Goal: Task Accomplishment & Management: Manage account settings

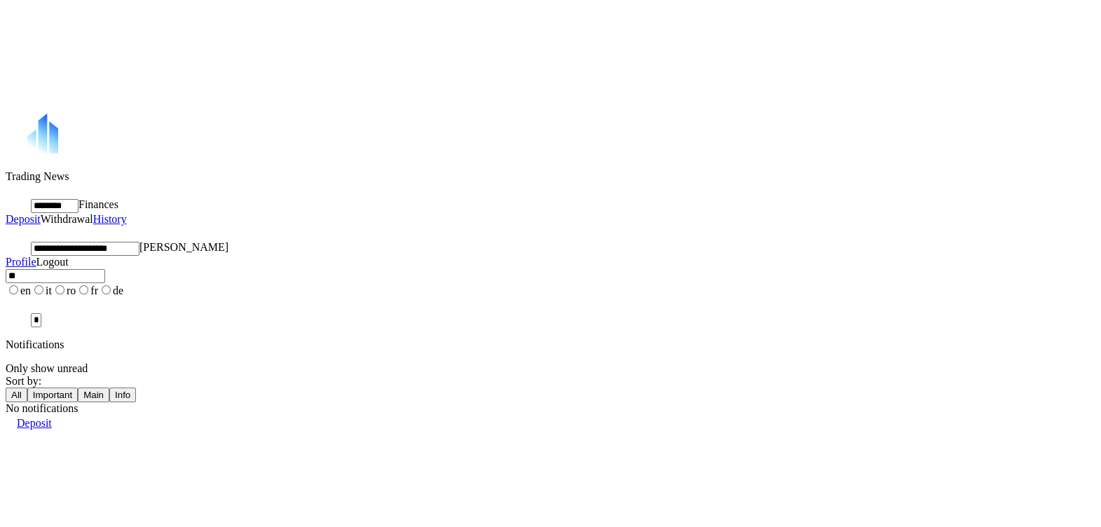
drag, startPoint x: 816, startPoint y: 36, endPoint x: 834, endPoint y: 32, distance: 18.7
click at [834, 114] on div "**********" at bounding box center [550, 272] width 1089 height 316
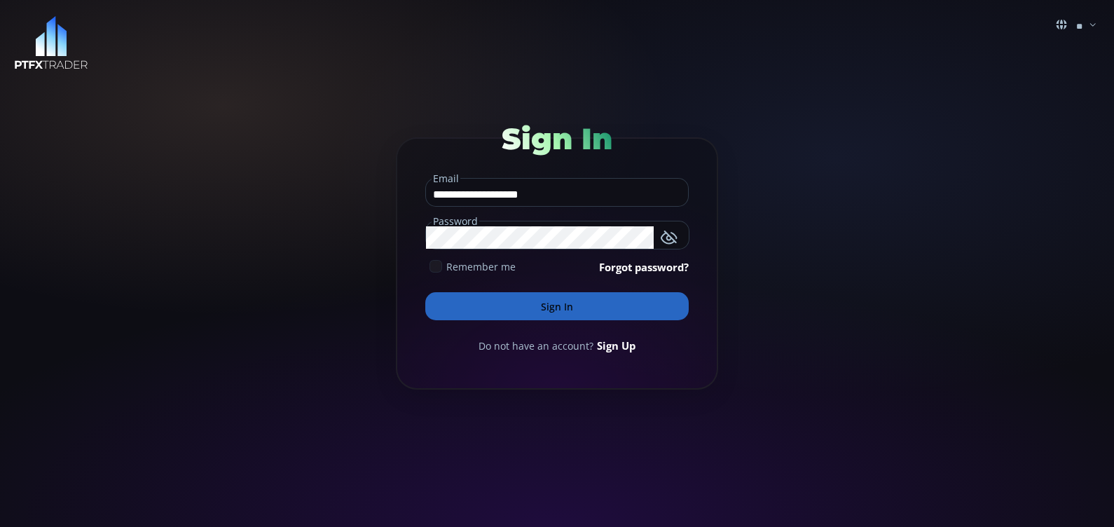
click at [439, 266] on icon at bounding box center [435, 266] width 13 height 13
click at [500, 301] on button "Sign In" at bounding box center [556, 306] width 263 height 28
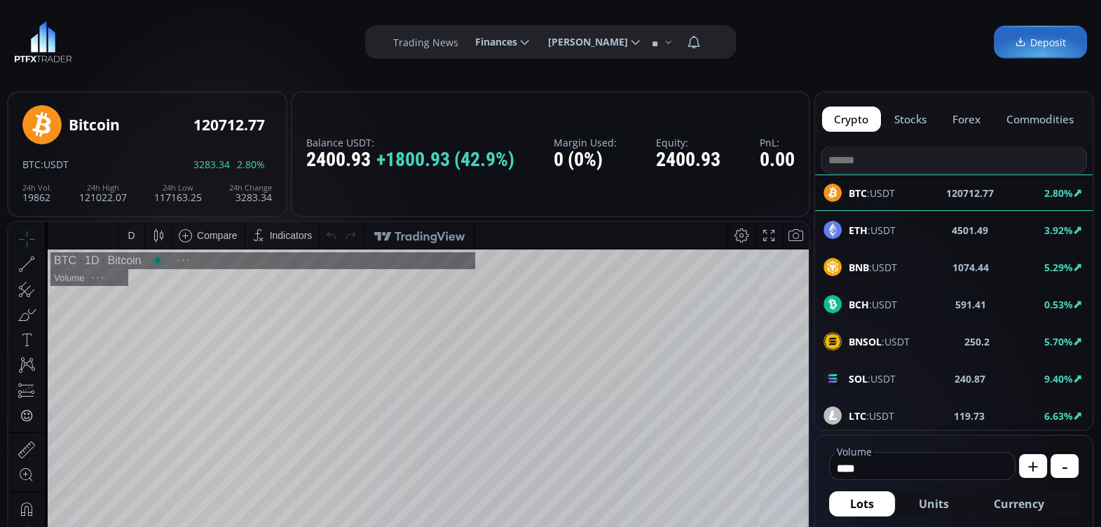
type input "********"
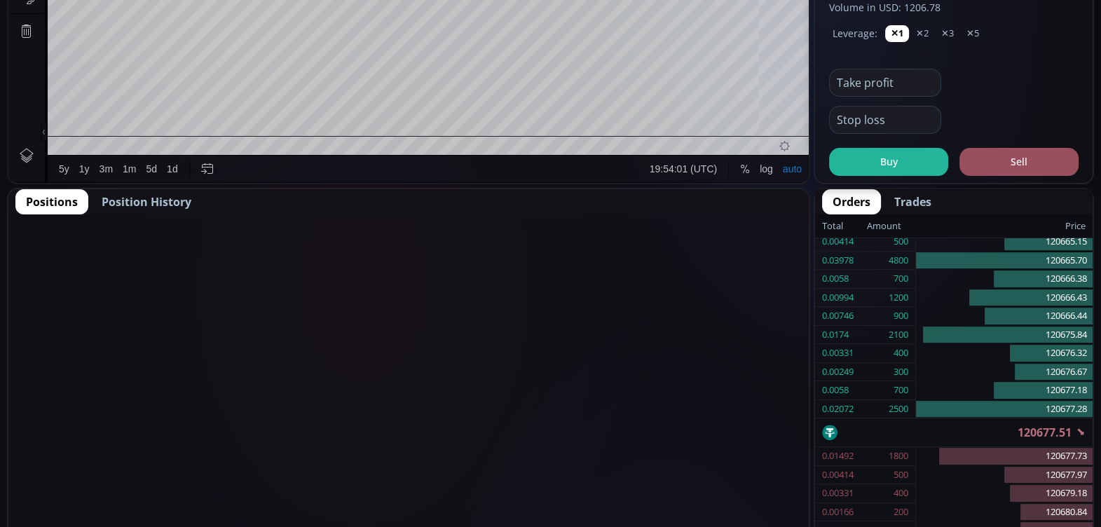
scroll to position [584, 0]
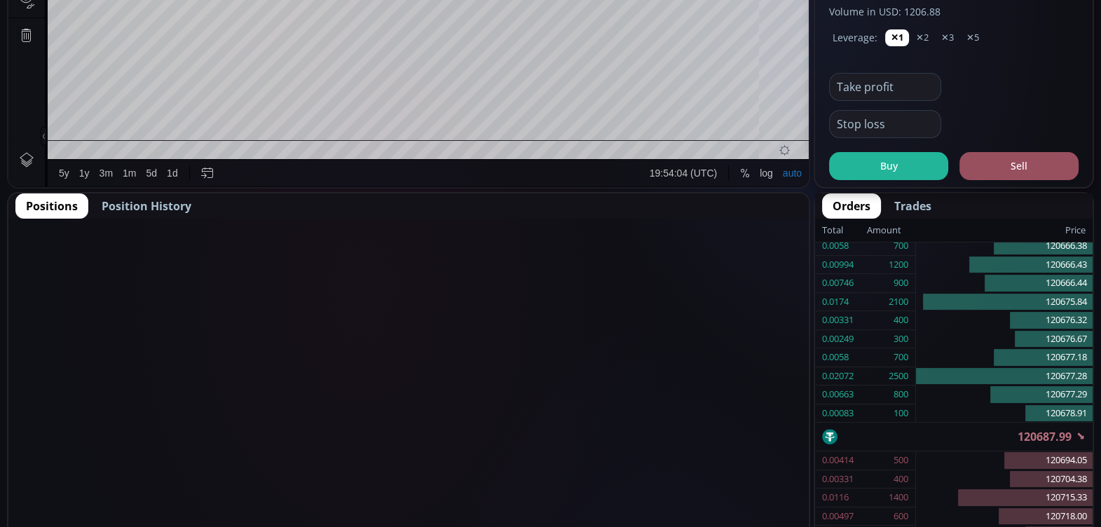
click at [140, 201] on span "Position History" at bounding box center [147, 206] width 90 height 17
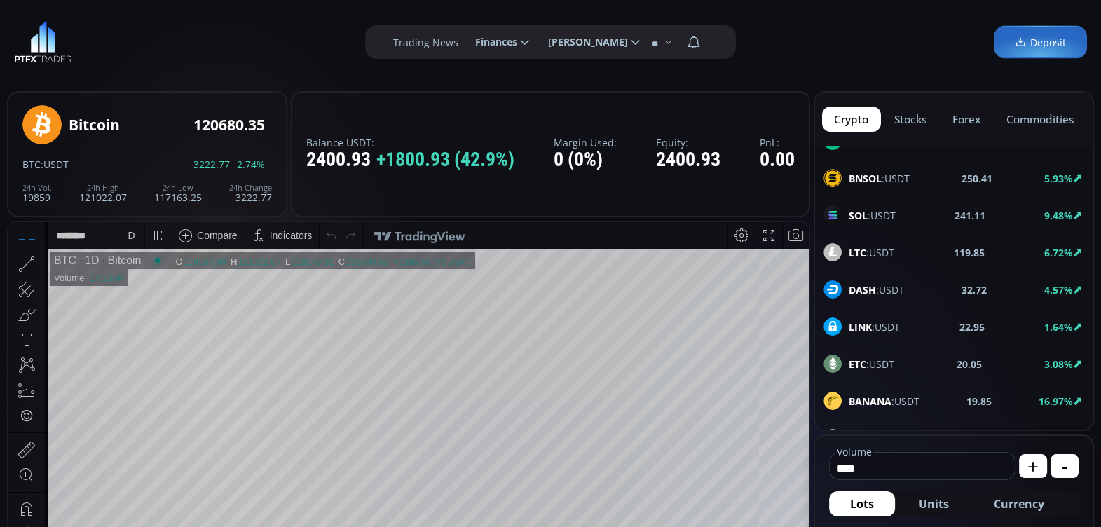
scroll to position [158, 0]
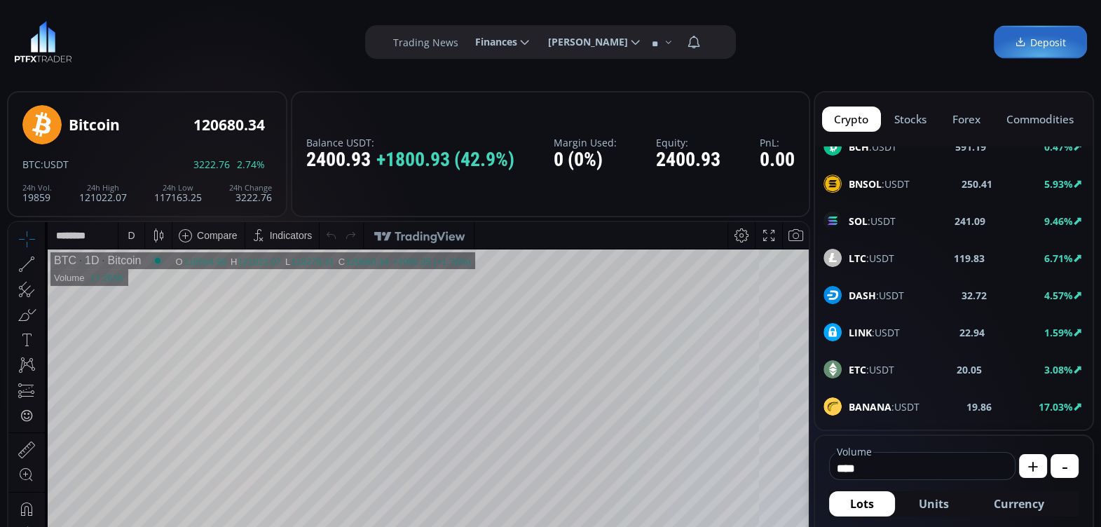
click at [876, 221] on span "SOL :USDT" at bounding box center [871, 221] width 47 height 15
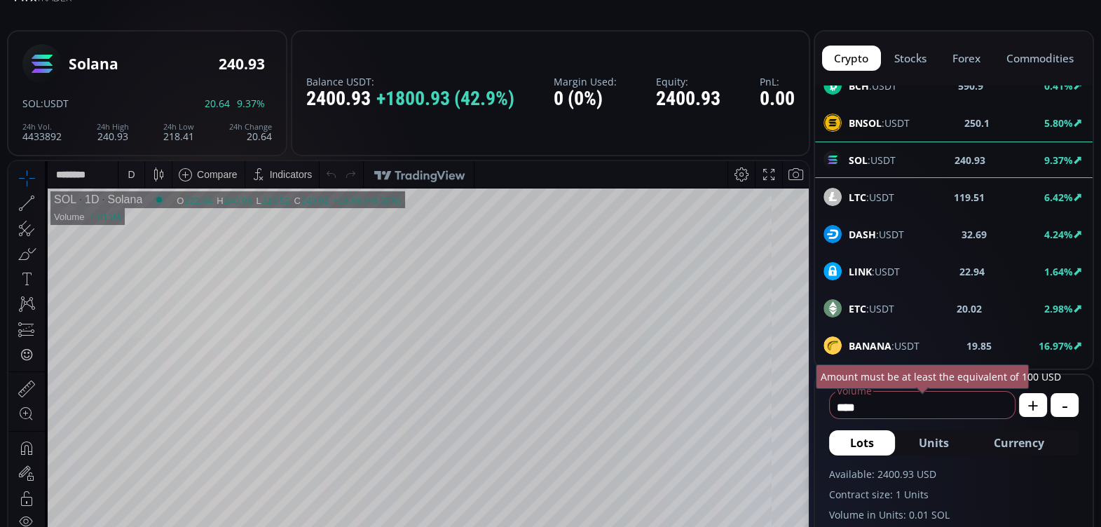
scroll to position [47, 0]
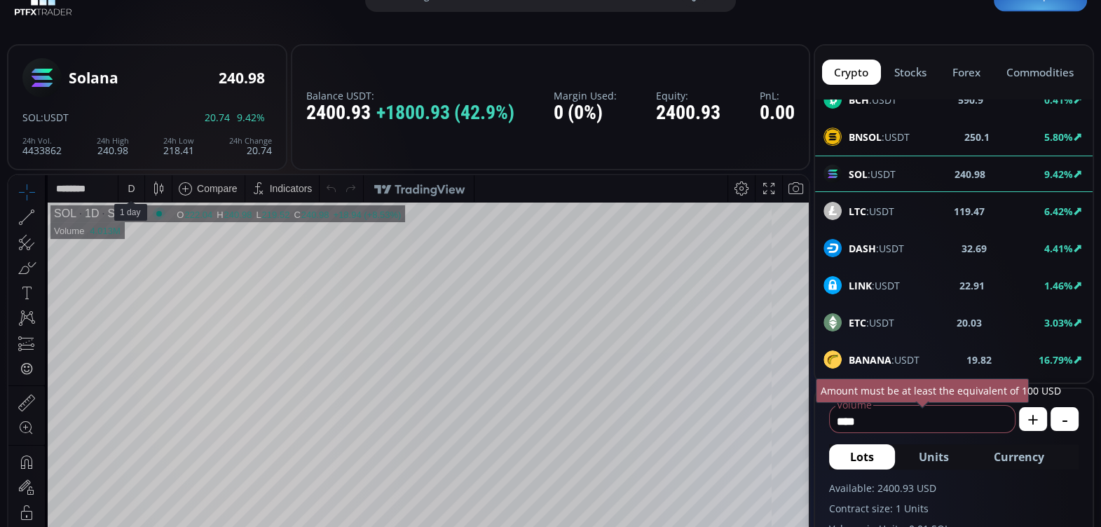
click at [130, 189] on div "D" at bounding box center [131, 188] width 7 height 11
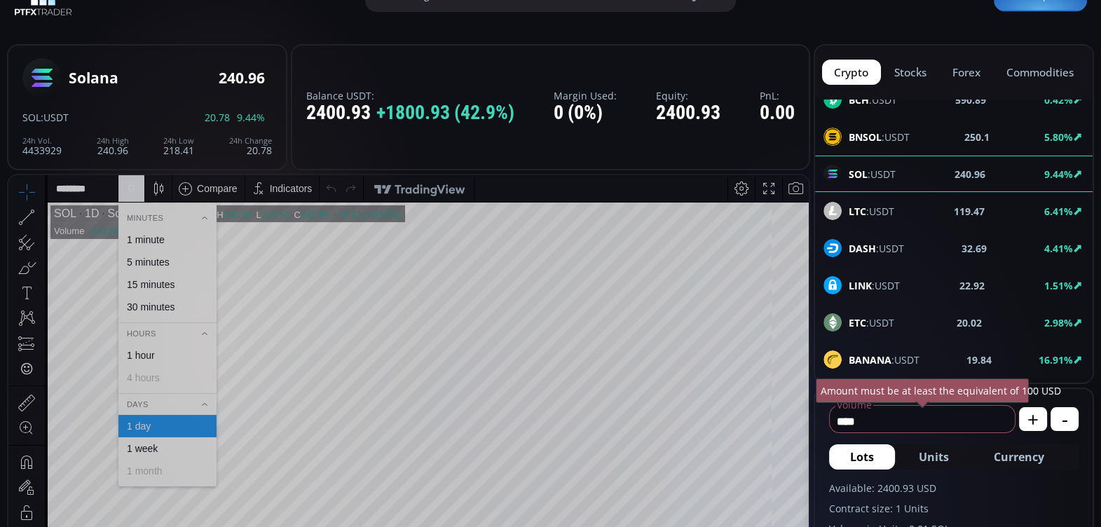
click at [143, 350] on div "1 hour" at bounding box center [141, 355] width 28 height 11
